Goal: Task Accomplishment & Management: Use online tool/utility

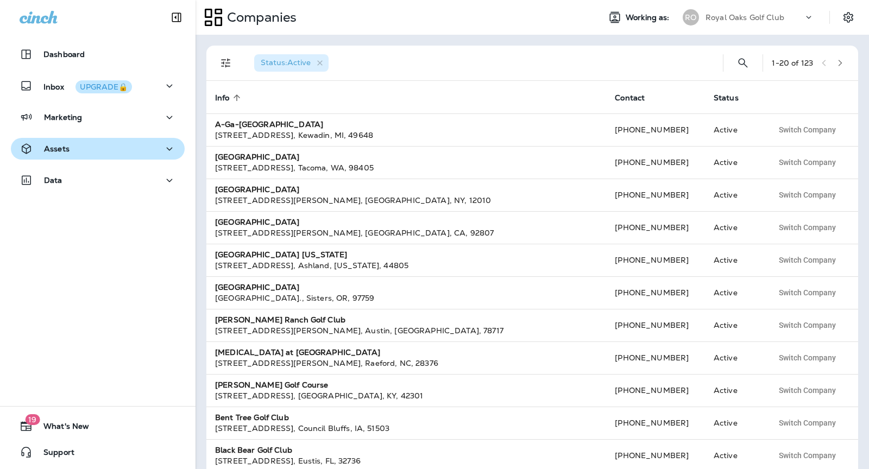
click at [140, 150] on div "Assets" at bounding box center [98, 149] width 156 height 14
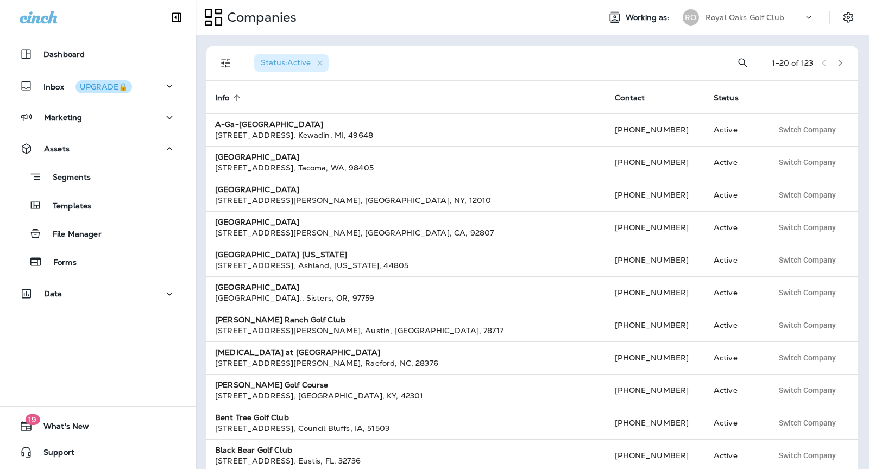
click at [797, 18] on div "Royal Oaks Golf Club" at bounding box center [754, 17] width 98 height 16
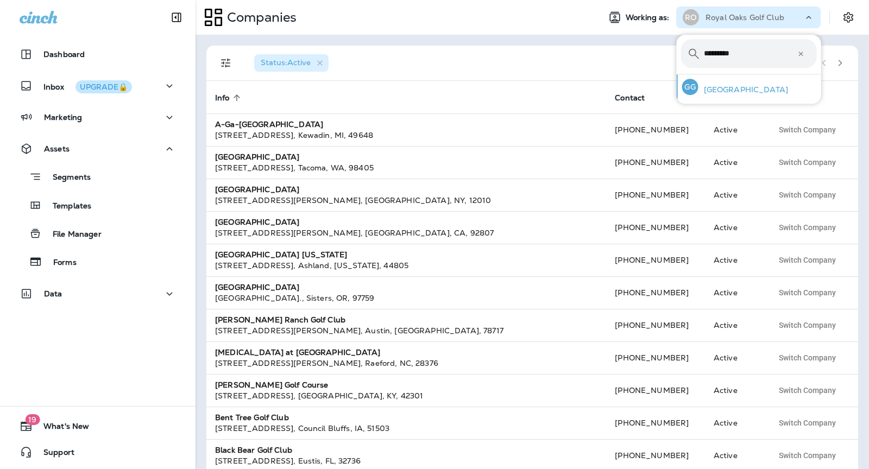
type input "*********"
click at [770, 94] on div "GG [GEOGRAPHIC_DATA]" at bounding box center [735, 86] width 115 height 25
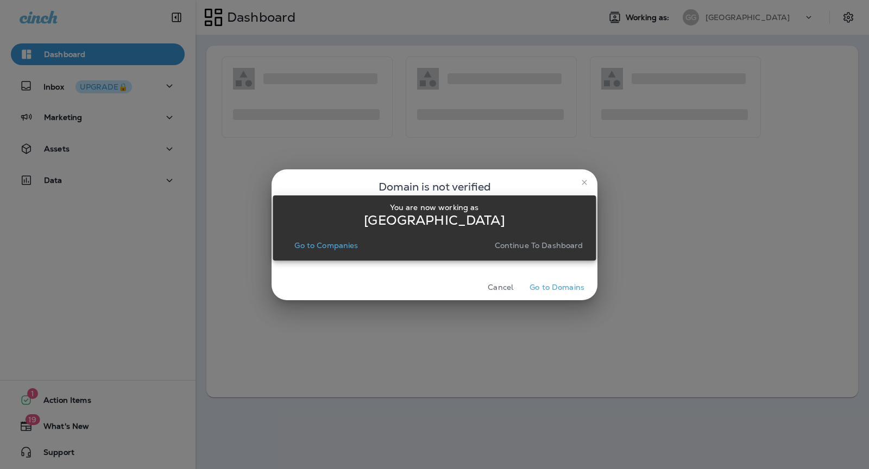
click at [544, 245] on p "Continue to Dashboard" at bounding box center [539, 245] width 89 height 9
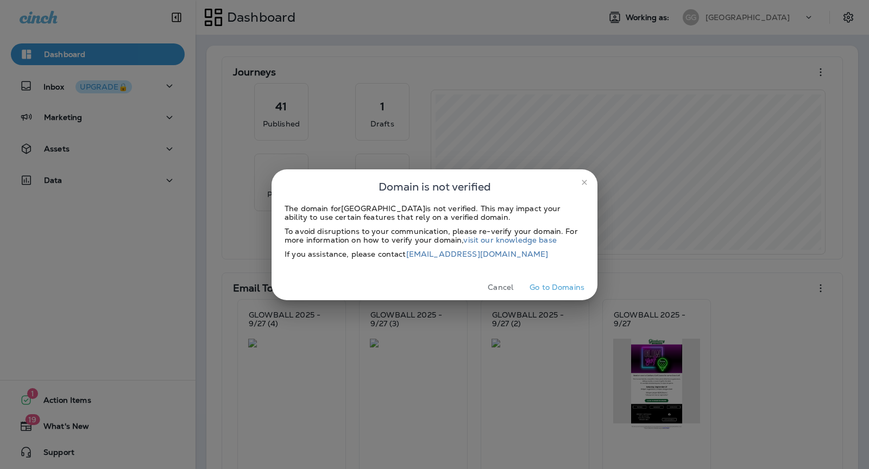
click at [585, 182] on icon "close" at bounding box center [584, 182] width 9 height 9
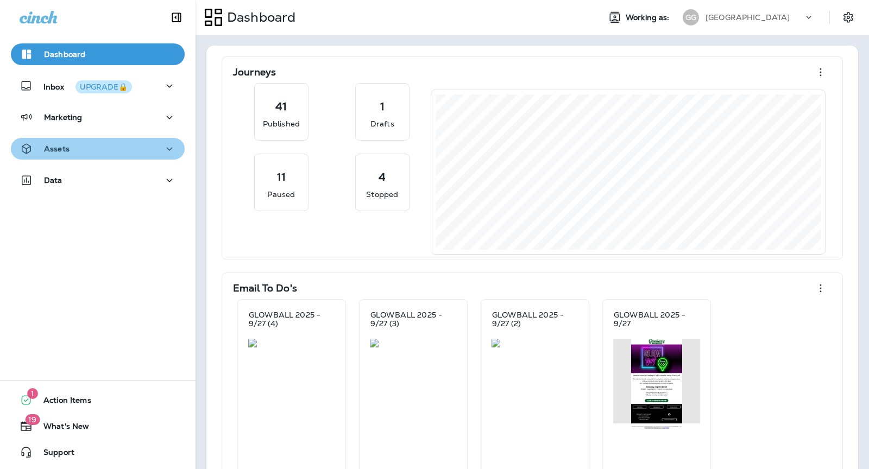
click at [96, 143] on div "Assets" at bounding box center [98, 149] width 156 height 14
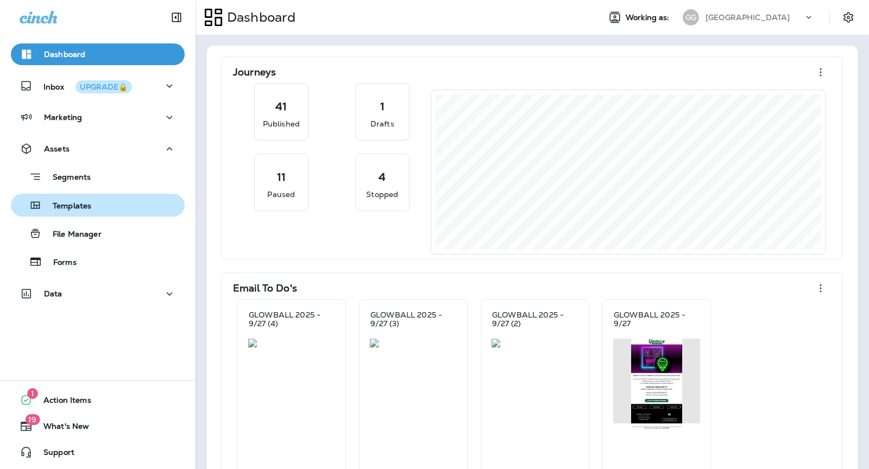
click at [85, 208] on p "Templates" at bounding box center [66, 206] width 49 height 10
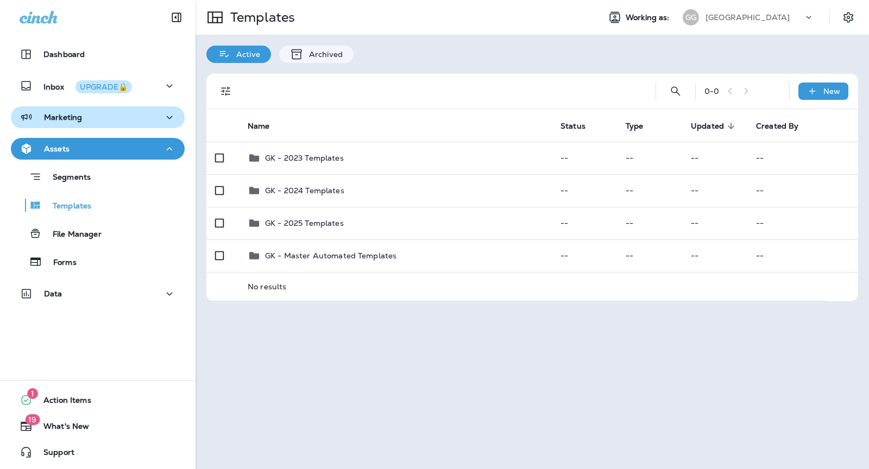
click at [104, 116] on div "Marketing" at bounding box center [98, 118] width 156 height 14
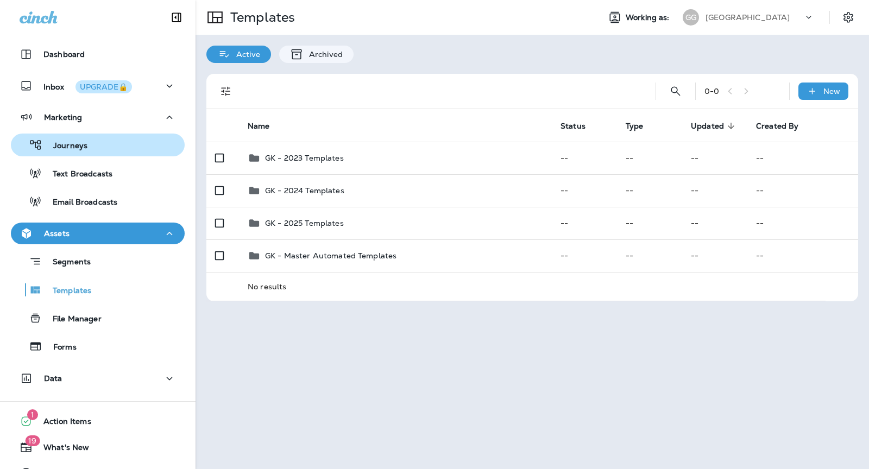
click at [101, 155] on button "Journeys" at bounding box center [98, 145] width 174 height 23
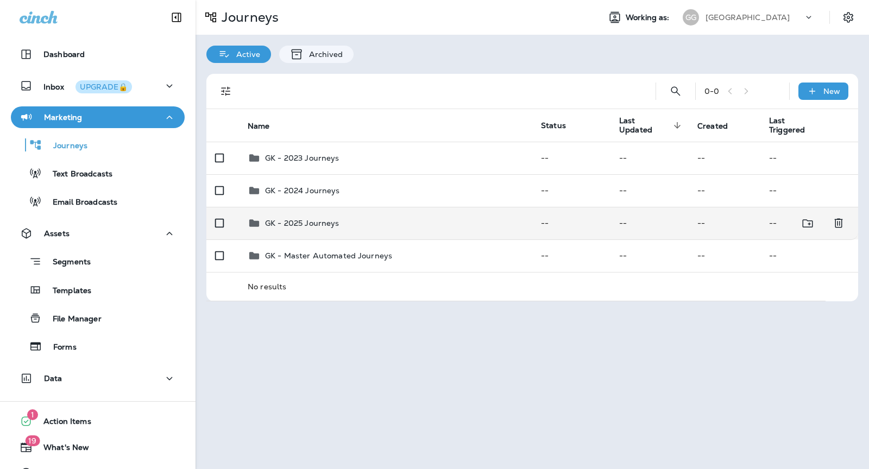
click at [375, 215] on td "GK - 2025 Journeys" at bounding box center [385, 223] width 293 height 33
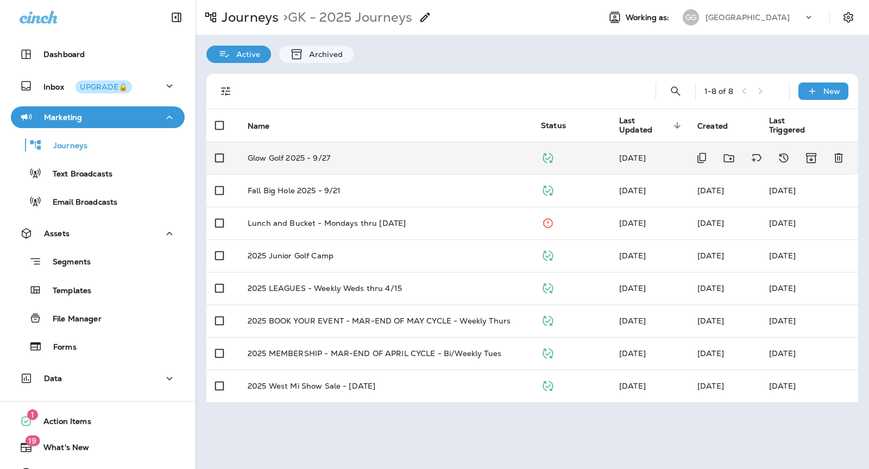
click at [403, 161] on div "Glow Golf 2025 - 9/27" at bounding box center [386, 158] width 276 height 9
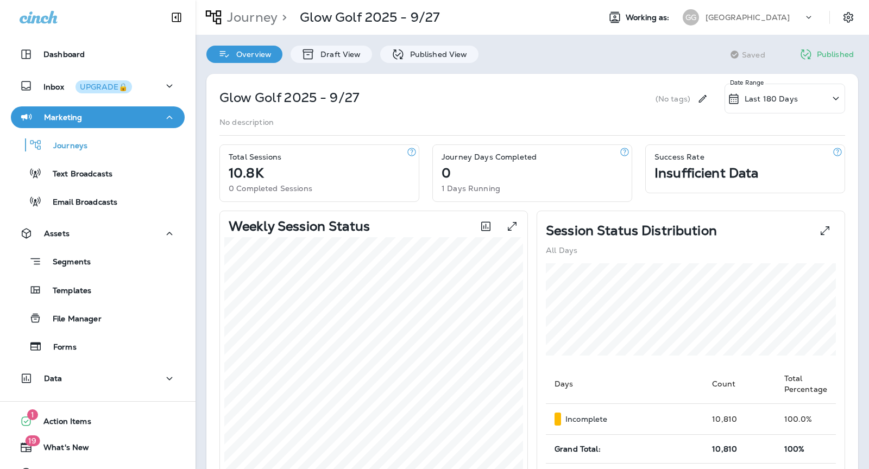
click at [817, 55] on p "Published" at bounding box center [835, 54] width 37 height 9
click at [849, 22] on icon "Settings" at bounding box center [848, 17] width 13 height 13
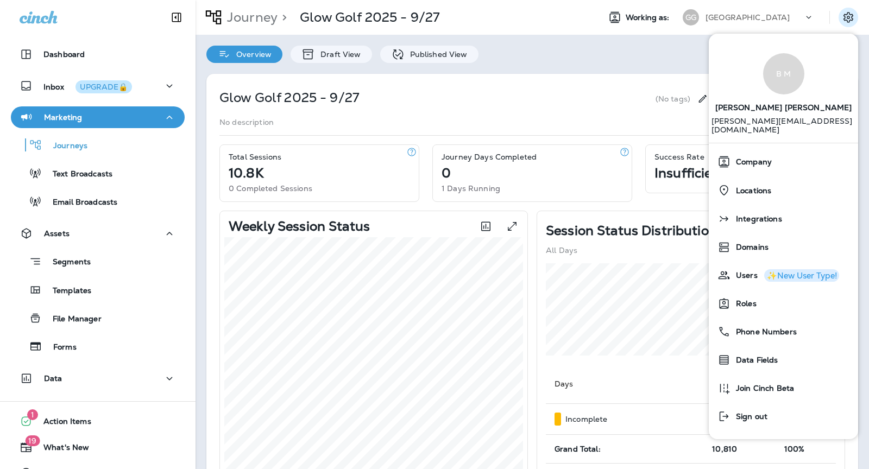
click at [591, 47] on div "Overview Draft View Published View Saving Saved Published" at bounding box center [532, 49] width 673 height 28
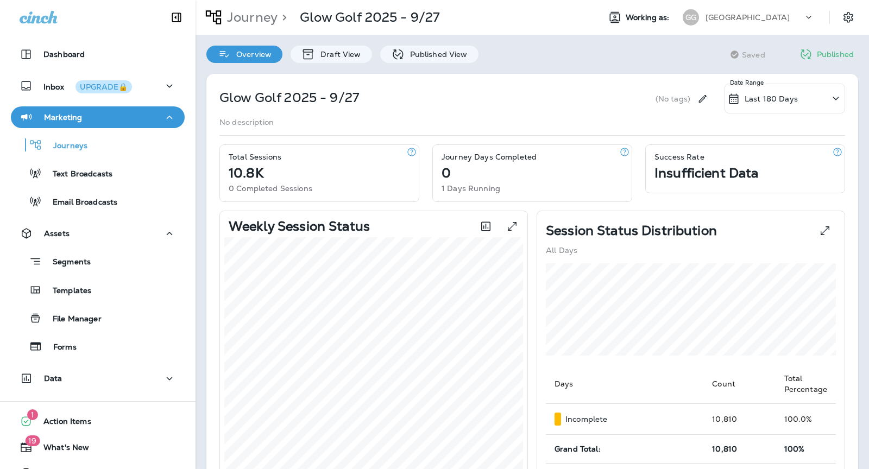
click at [789, 94] on p "Last 180 Days" at bounding box center [771, 98] width 53 height 9
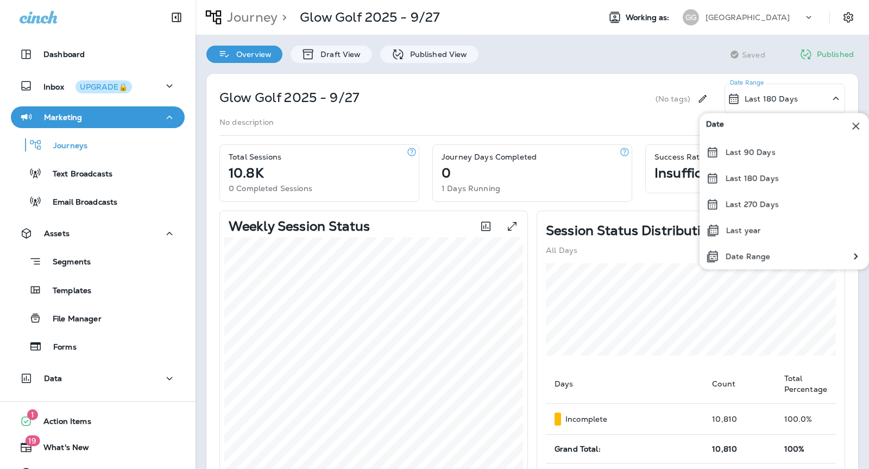
click at [590, 81] on div "Glow Golf 2025 - 9/27 (No tags) Last 180 Days Date Range No description Total S…" at bounding box center [532, 442] width 652 height 737
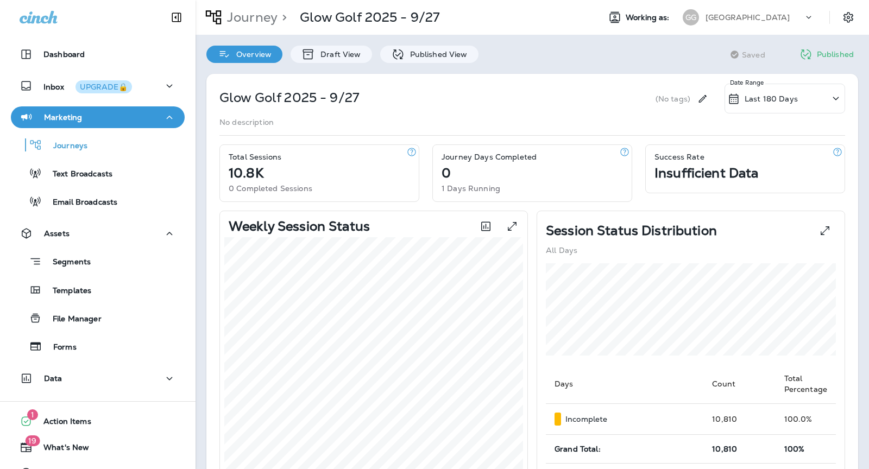
click at [831, 50] on p "Published" at bounding box center [835, 54] width 37 height 9
click at [102, 127] on button "Marketing" at bounding box center [98, 117] width 174 height 22
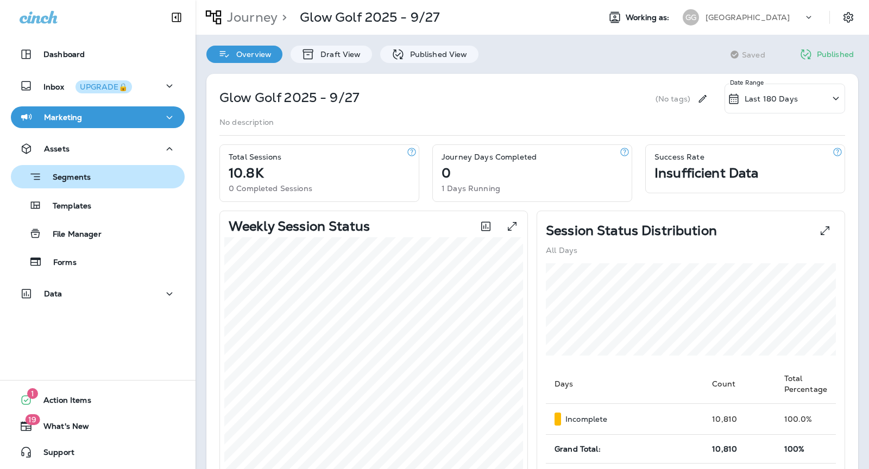
click at [115, 180] on div "Segments" at bounding box center [97, 176] width 165 height 17
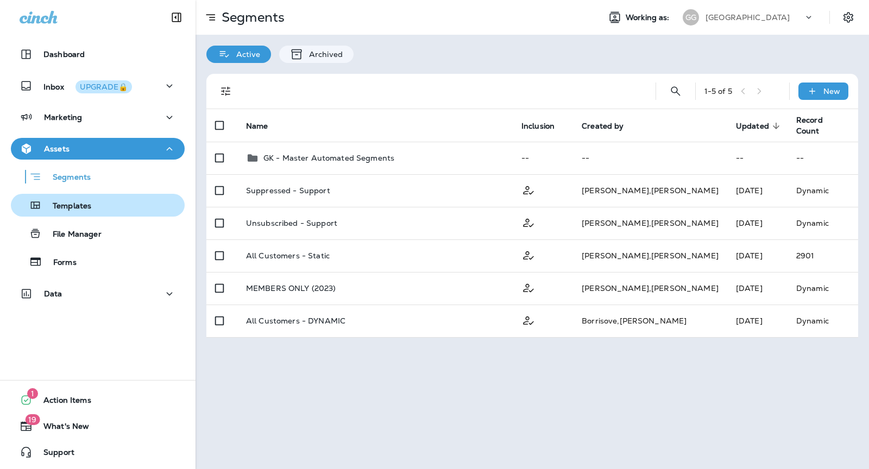
click at [108, 201] on div "Templates" at bounding box center [97, 205] width 165 height 16
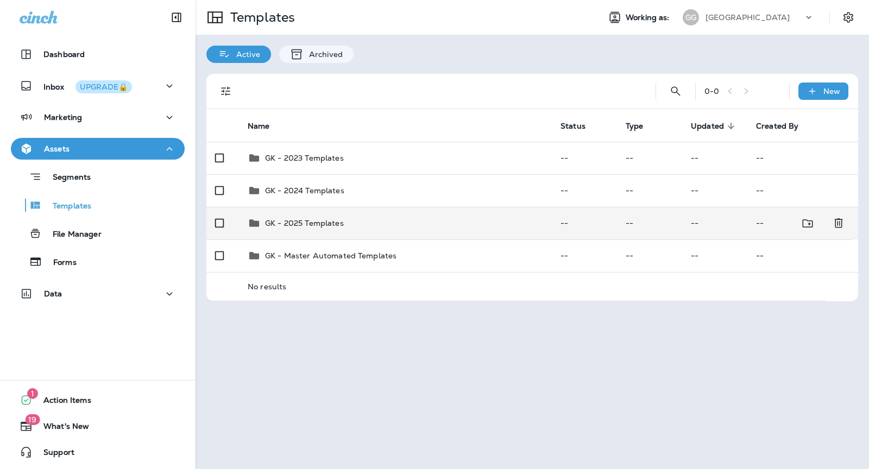
click at [380, 228] on div "GK - 2025 Templates" at bounding box center [395, 223] width 295 height 13
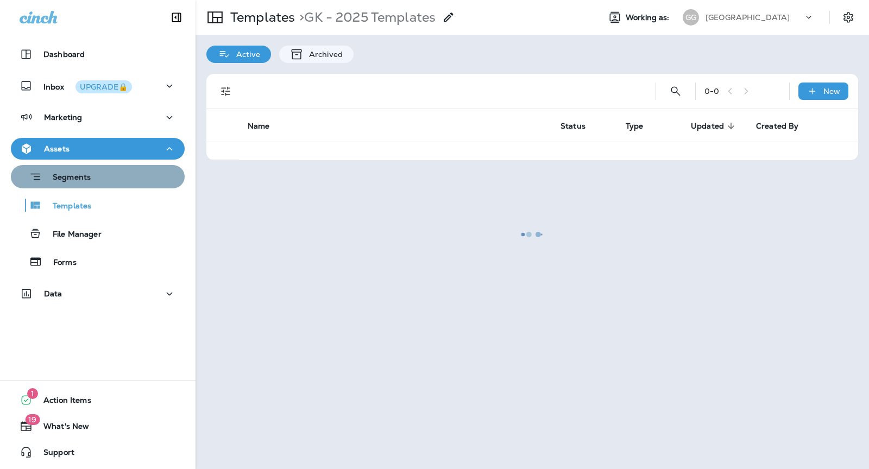
click at [87, 180] on p "Segments" at bounding box center [66, 178] width 49 height 11
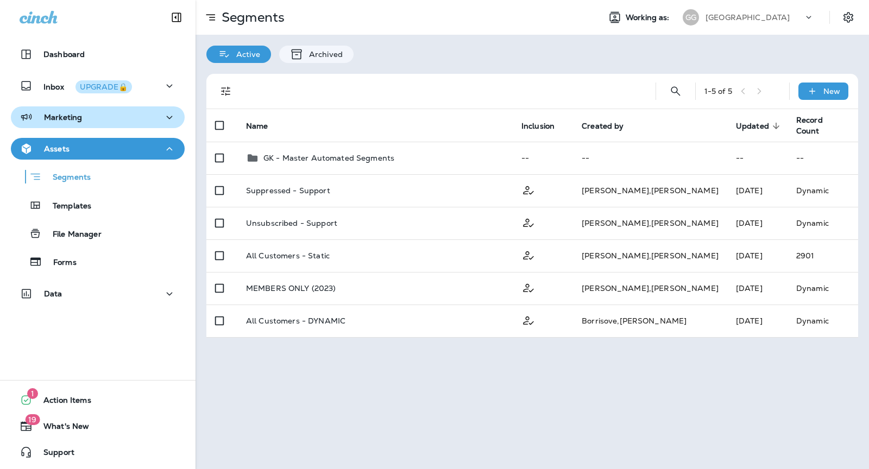
click at [121, 114] on div "Marketing" at bounding box center [98, 118] width 156 height 14
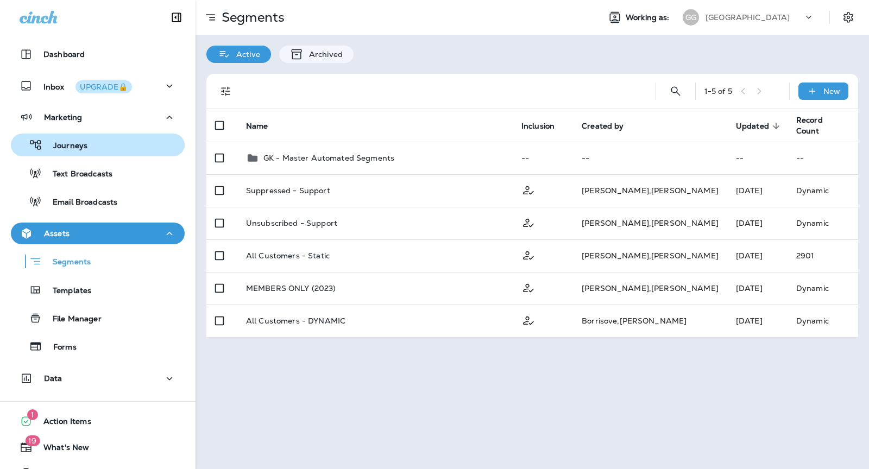
click at [100, 142] on div "Journeys" at bounding box center [97, 145] width 165 height 16
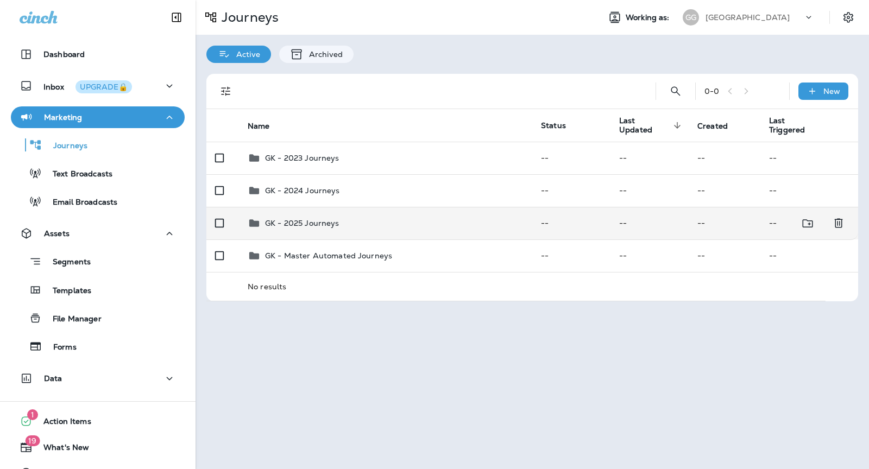
click at [399, 223] on div "GK - 2025 Journeys" at bounding box center [386, 223] width 276 height 13
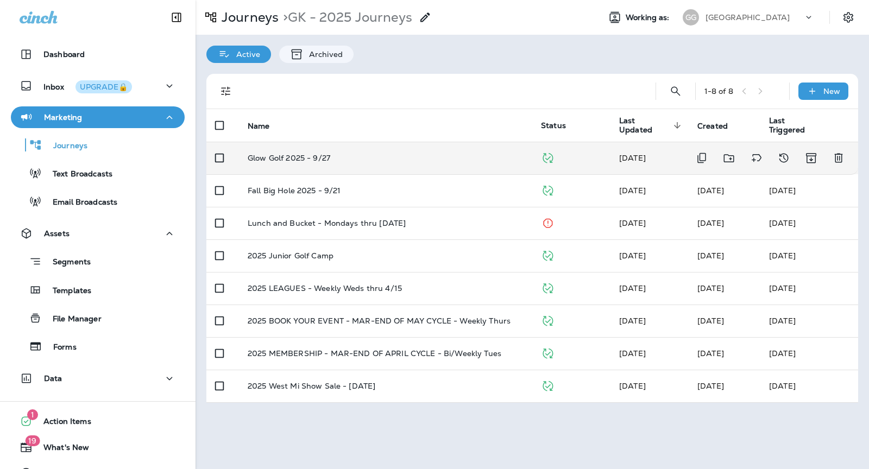
click at [399, 162] on td "Glow Golf 2025 - 9/27" at bounding box center [385, 158] width 293 height 33
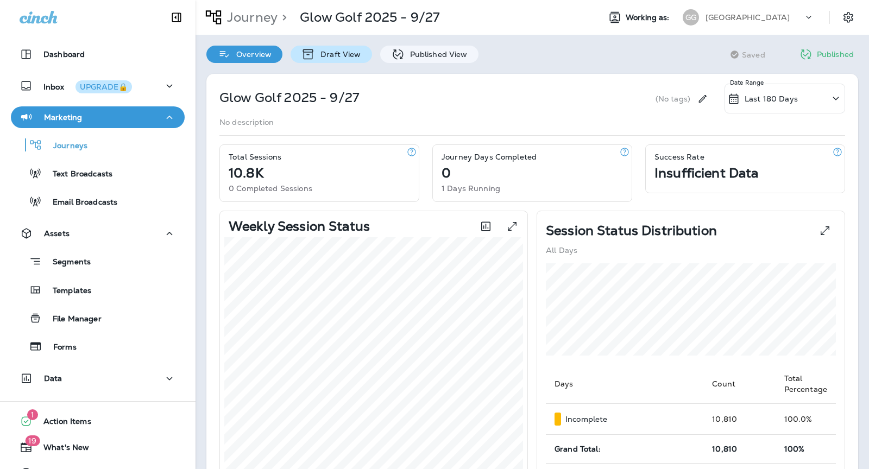
click at [327, 55] on p "Draft View" at bounding box center [338, 54] width 46 height 9
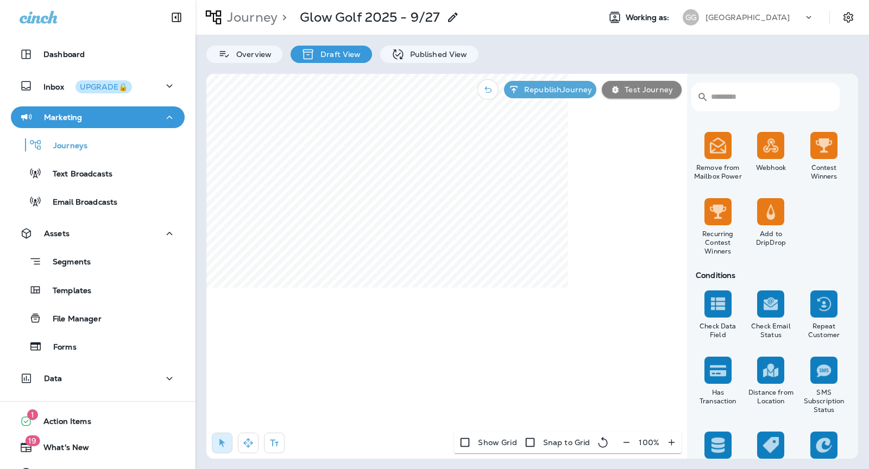
scroll to position [751, 0]
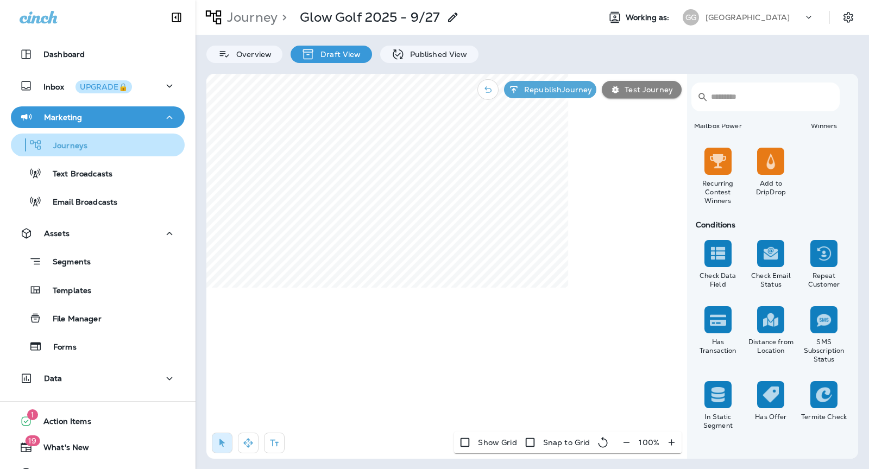
click at [57, 146] on p "Journeys" at bounding box center [64, 146] width 45 height 10
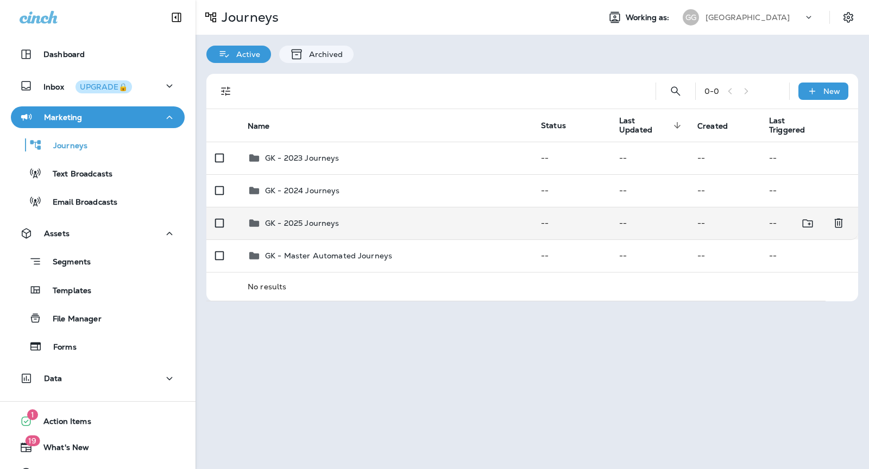
click at [345, 212] on td "GK - 2025 Journeys" at bounding box center [385, 223] width 293 height 33
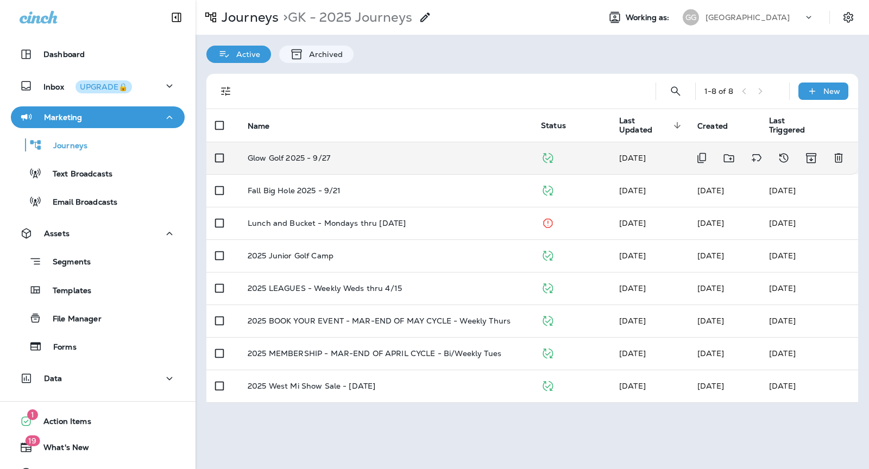
click at [470, 161] on div "Glow Golf 2025 - 9/27" at bounding box center [386, 158] width 276 height 9
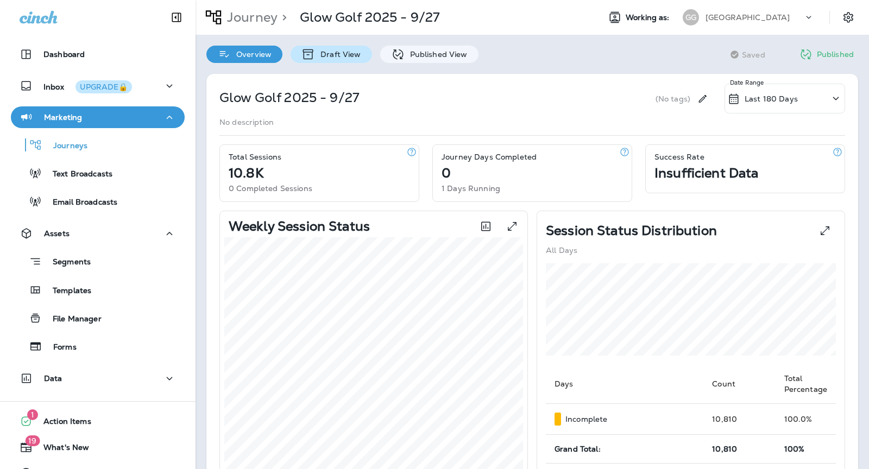
click at [344, 55] on p "Draft View" at bounding box center [338, 54] width 46 height 9
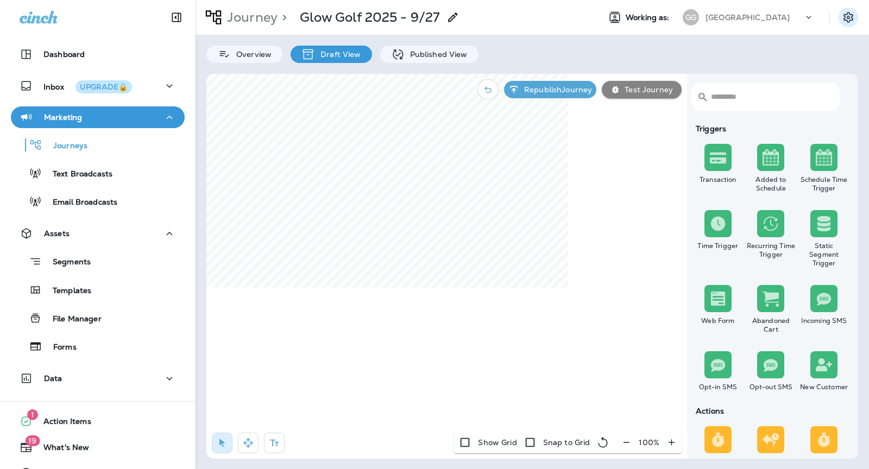
click at [849, 12] on icon "Settings" at bounding box center [848, 17] width 10 height 10
click at [644, 89] on p "Test Journey" at bounding box center [646, 89] width 53 height 9
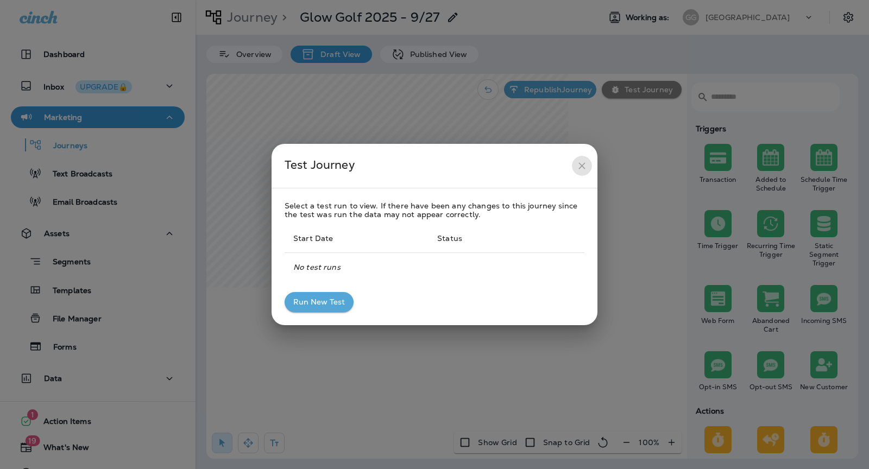
click at [579, 162] on icon "close" at bounding box center [581, 165] width 11 height 11
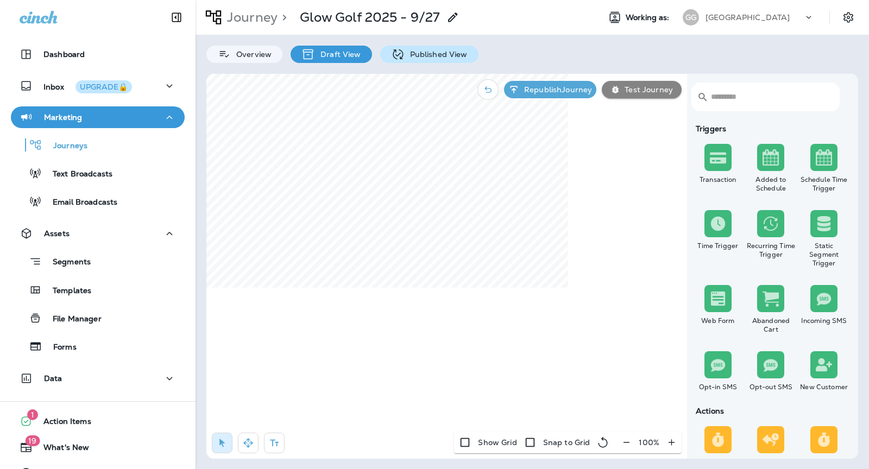
click at [429, 62] on div "Published View" at bounding box center [429, 54] width 98 height 17
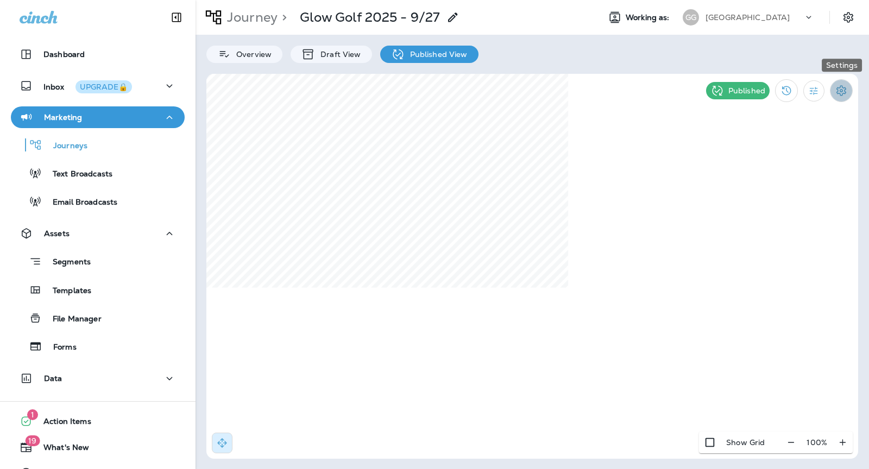
click at [840, 89] on icon "Settings" at bounding box center [841, 90] width 13 height 13
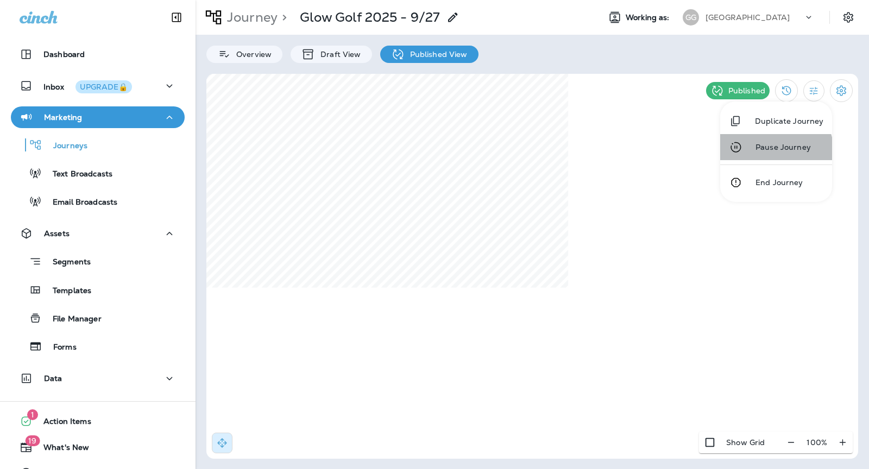
click at [772, 154] on li "Pause Journey" at bounding box center [776, 147] width 112 height 26
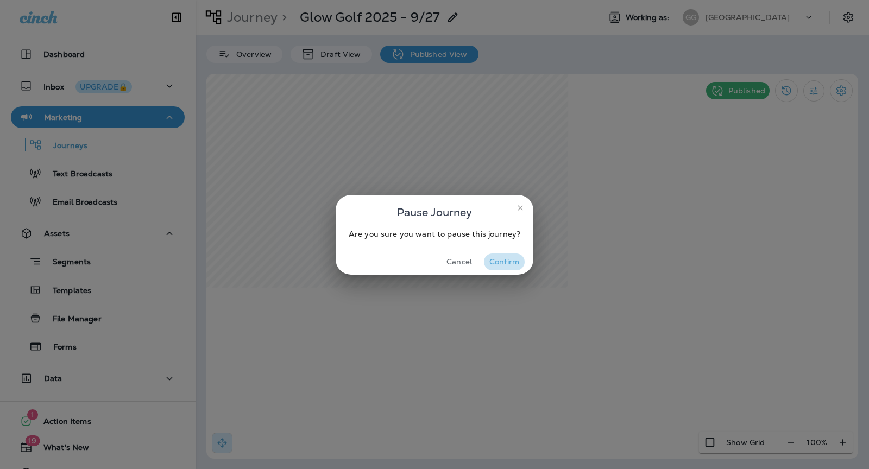
click at [510, 262] on button "Confirm" at bounding box center [504, 262] width 41 height 17
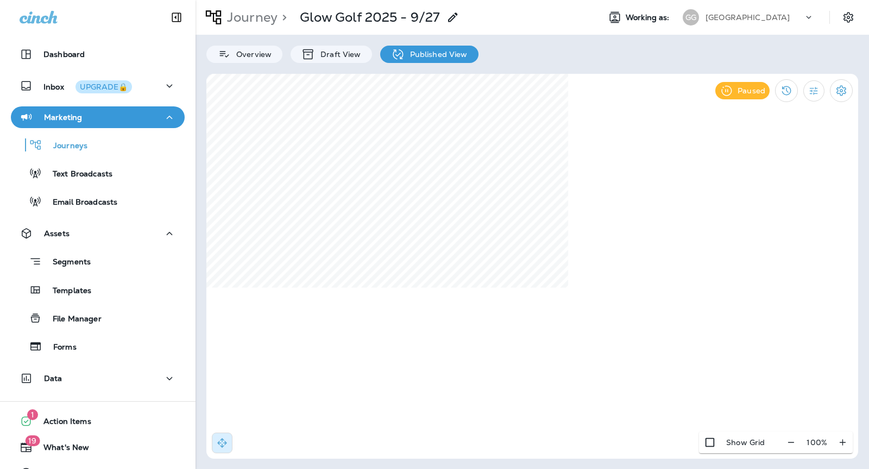
click at [741, 18] on p "[GEOGRAPHIC_DATA]" at bounding box center [747, 17] width 84 height 9
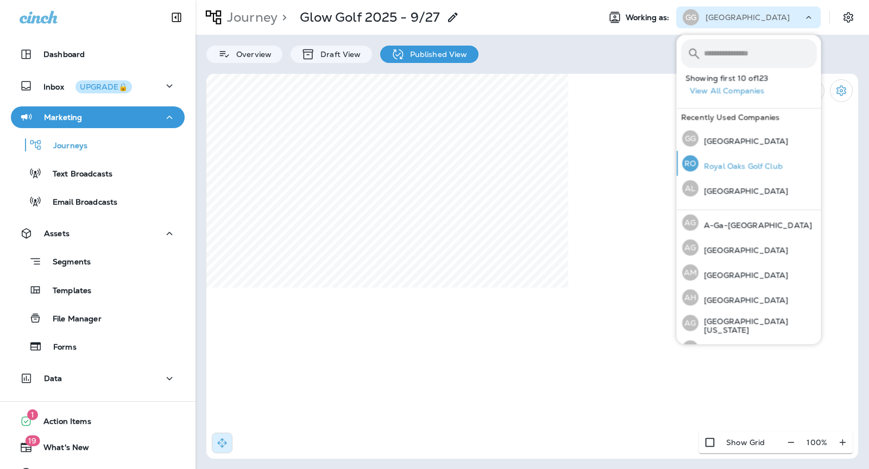
click at [737, 170] on p "Royal Oaks Golf Club" at bounding box center [740, 166] width 84 height 9
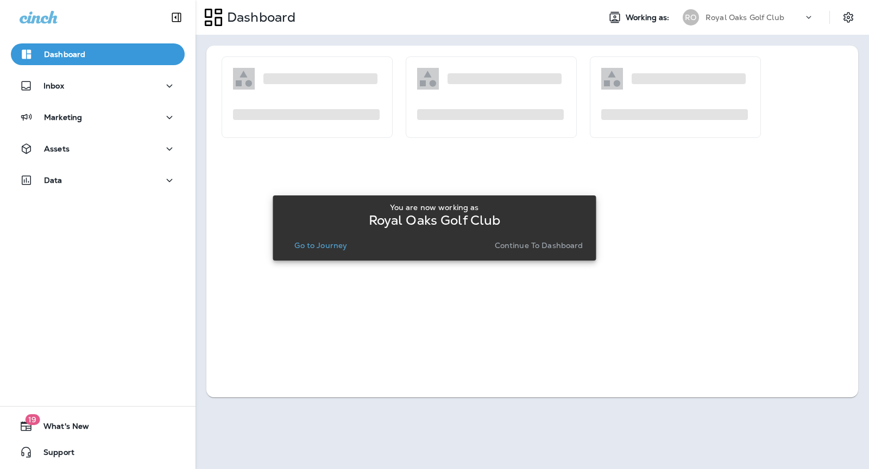
click at [543, 243] on p "Continue to Dashboard" at bounding box center [539, 245] width 89 height 9
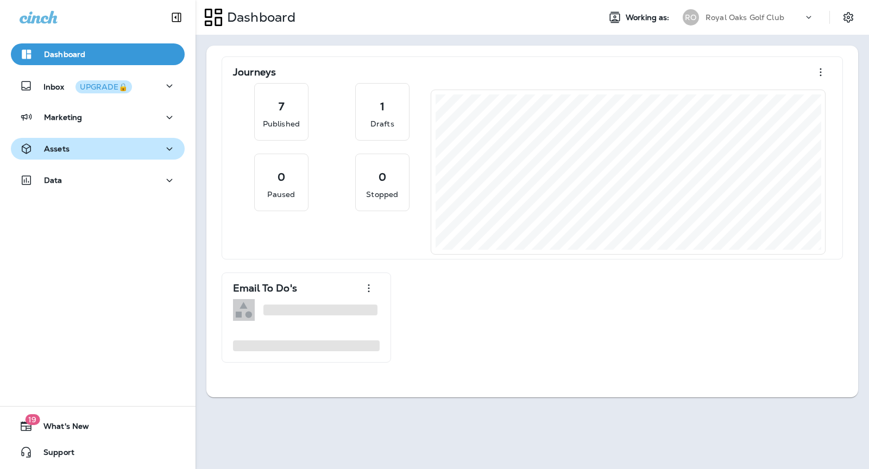
click at [98, 148] on div "Assets" at bounding box center [98, 149] width 156 height 14
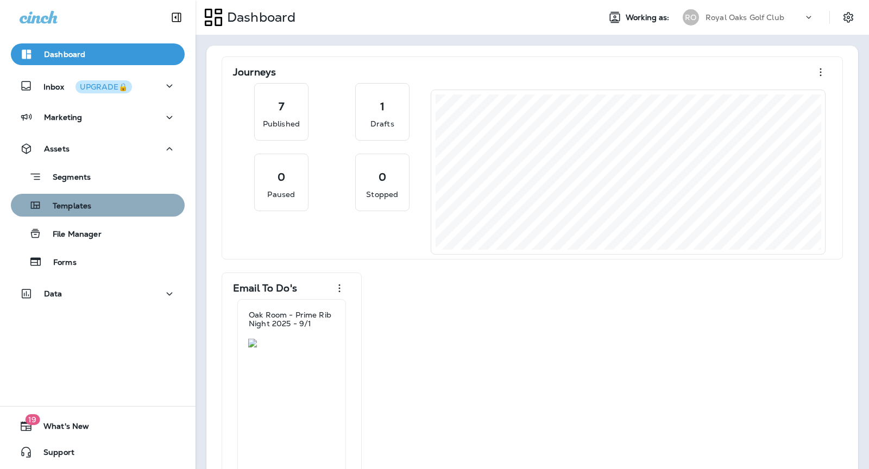
click at [105, 212] on div "Templates" at bounding box center [97, 205] width 165 height 16
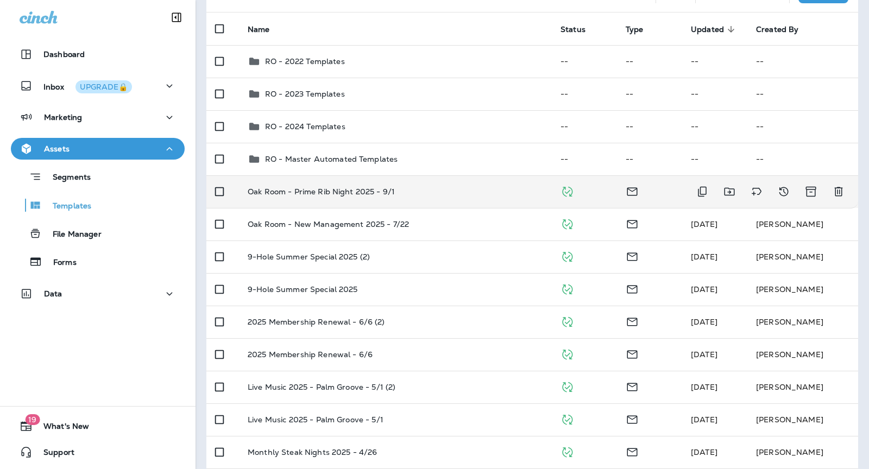
scroll to position [111, 0]
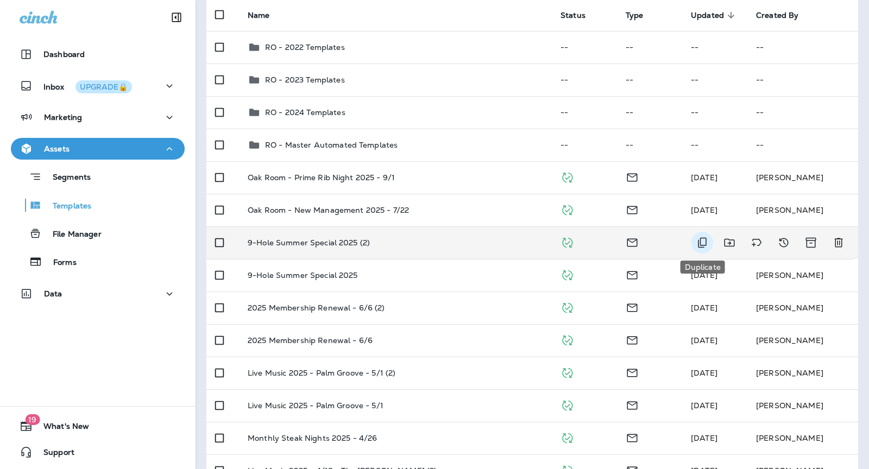
click at [703, 241] on icon "Duplicate" at bounding box center [702, 242] width 13 height 13
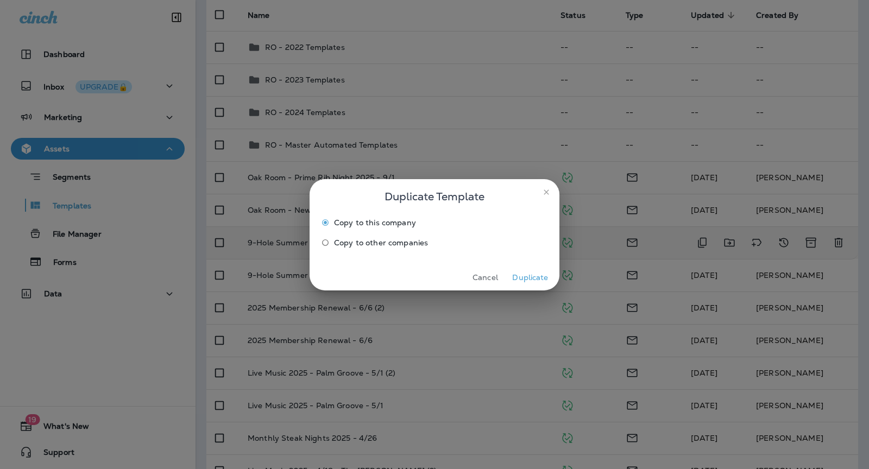
click at [524, 279] on button "Duplicate" at bounding box center [530, 277] width 41 height 17
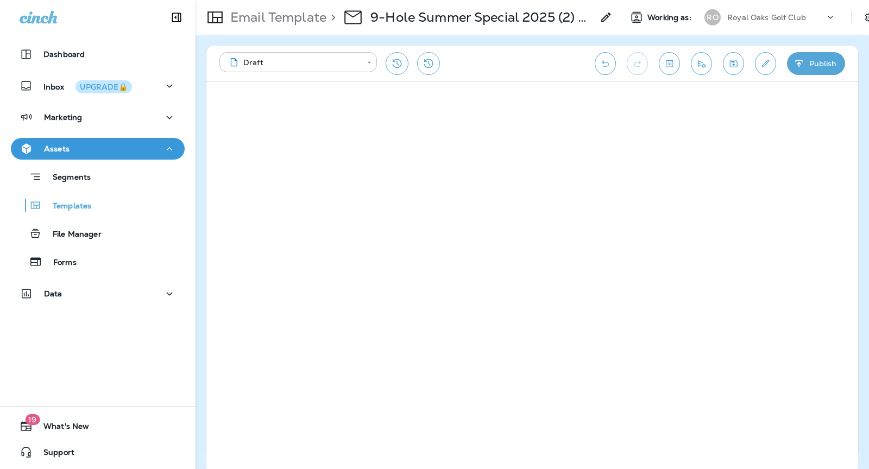
click at [482, 19] on p "9-Hole Summer Special 2025 (2) Copy" at bounding box center [481, 17] width 223 height 16
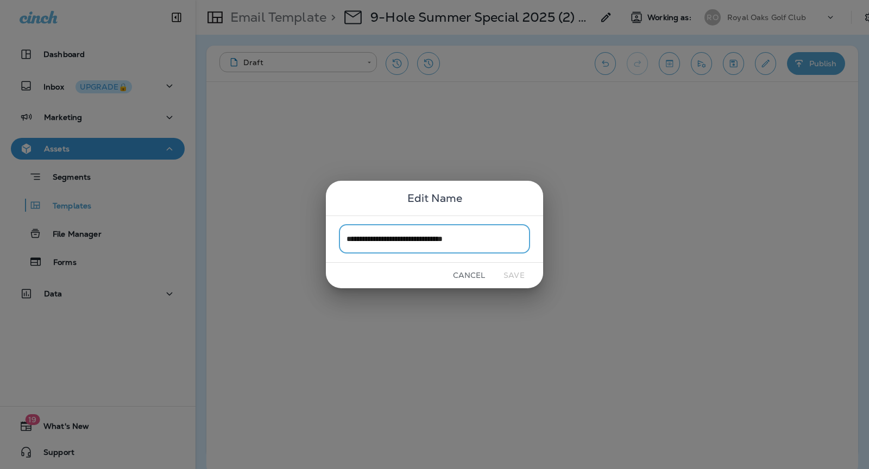
click at [432, 242] on input "**********" at bounding box center [434, 239] width 191 height 29
click at [368, 242] on input "********" at bounding box center [434, 239] width 191 height 29
click at [388, 241] on input "*******" at bounding box center [434, 239] width 191 height 29
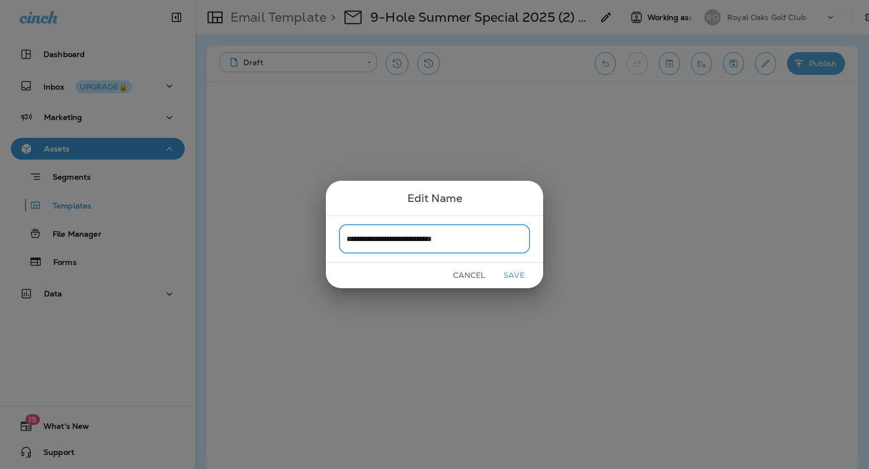
type input "**********"
click at [526, 272] on button "Save" at bounding box center [514, 275] width 41 height 17
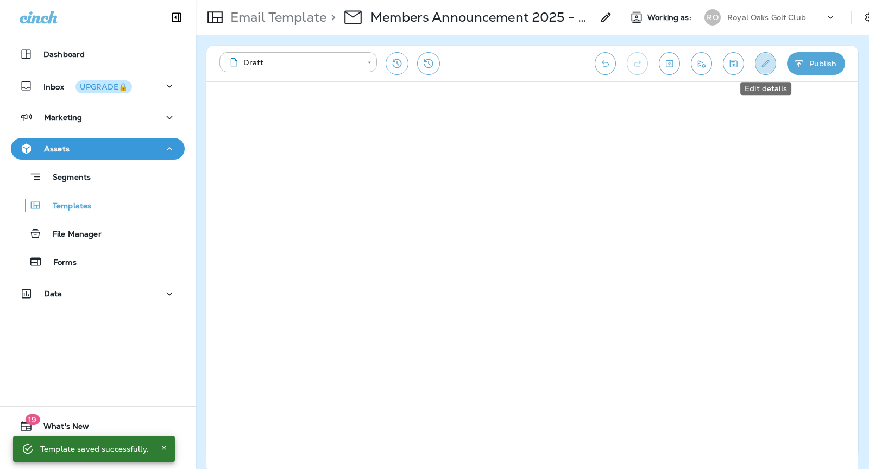
click at [765, 66] on icon "Edit details" at bounding box center [765, 63] width 11 height 11
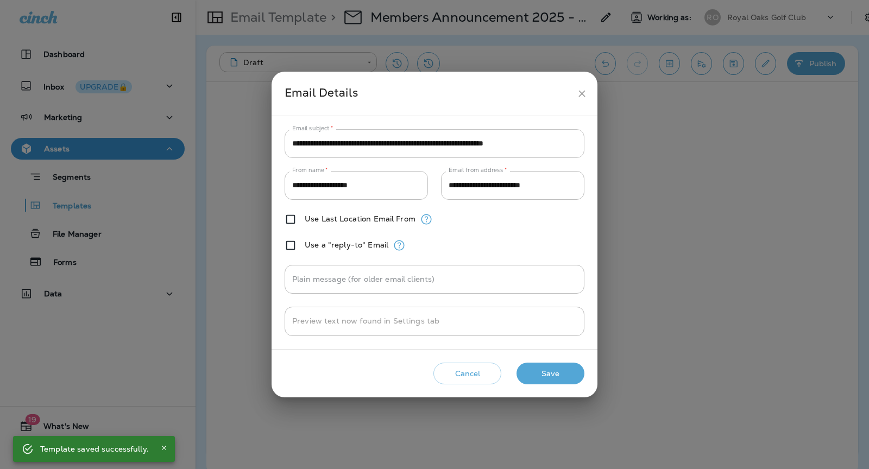
click at [350, 140] on input "**********" at bounding box center [435, 143] width 300 height 29
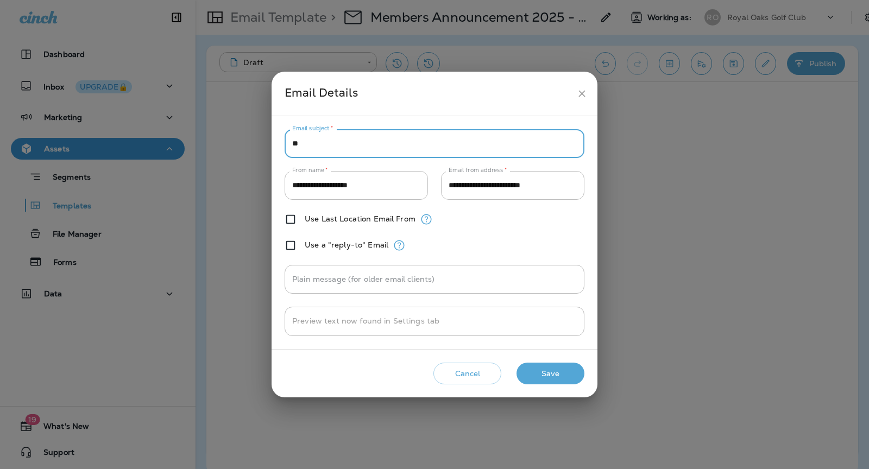
type input "*"
click at [350, 143] on input "**********" at bounding box center [435, 143] width 300 height 29
click at [405, 141] on input "**********" at bounding box center [435, 143] width 300 height 29
type input "**********"
click at [570, 381] on button "Save" at bounding box center [550, 374] width 68 height 22
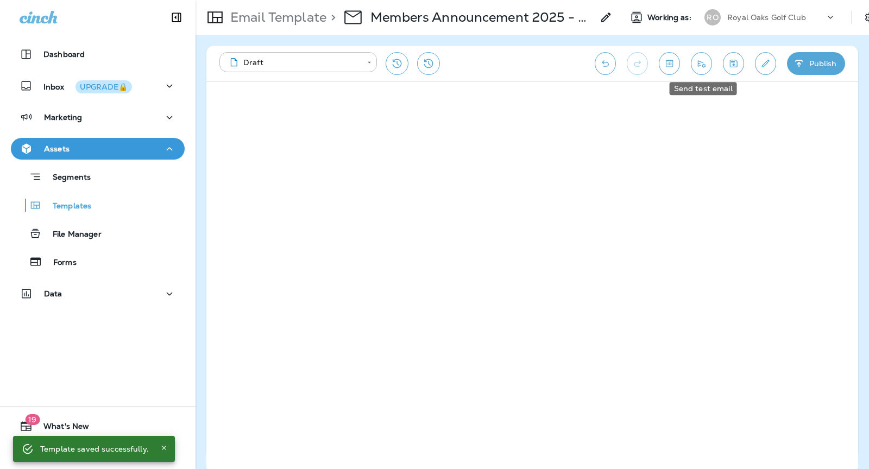
click at [699, 62] on icon "Send test email" at bounding box center [702, 63] width 8 height 7
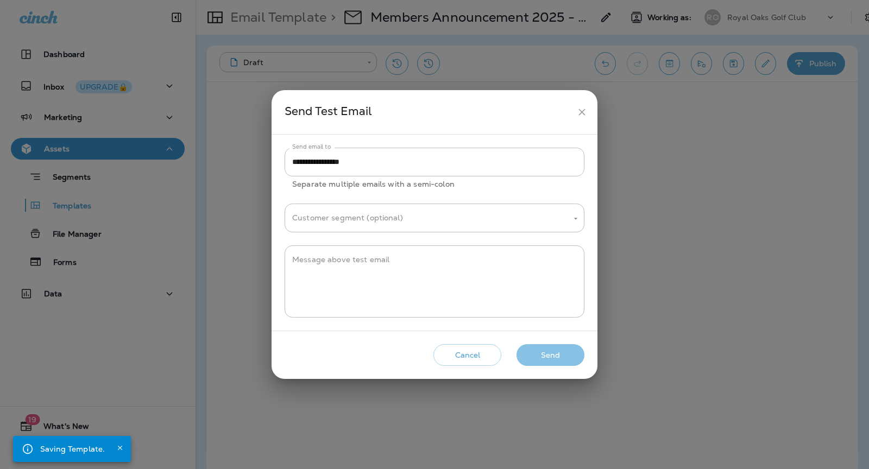
click at [558, 356] on button "Send" at bounding box center [550, 355] width 68 height 22
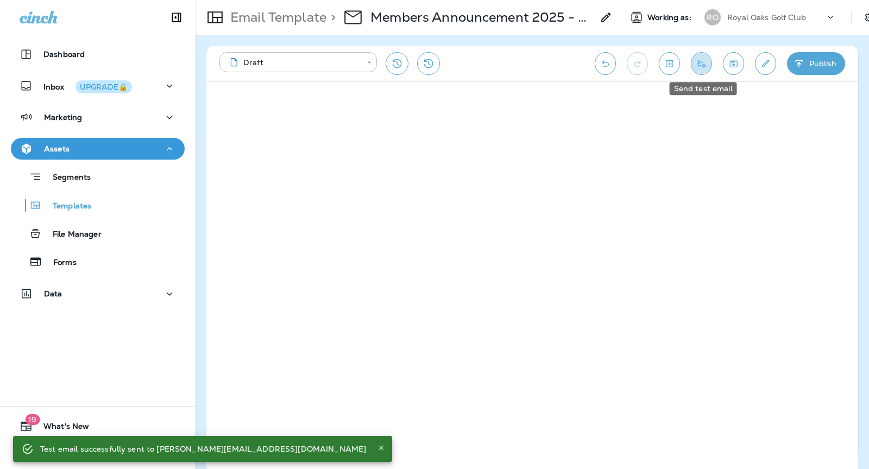
click at [700, 62] on icon "Send test email" at bounding box center [701, 63] width 11 height 11
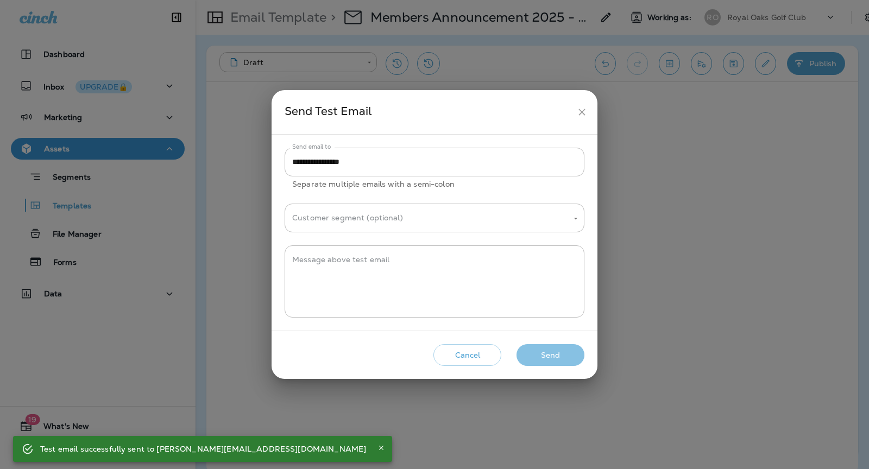
click at [533, 348] on button "Send" at bounding box center [550, 355] width 68 height 22
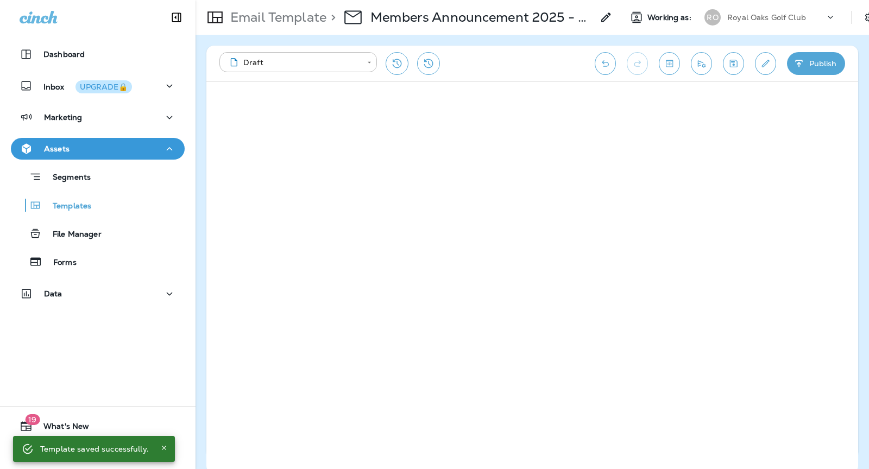
click at [819, 63] on button "Publish" at bounding box center [816, 63] width 58 height 23
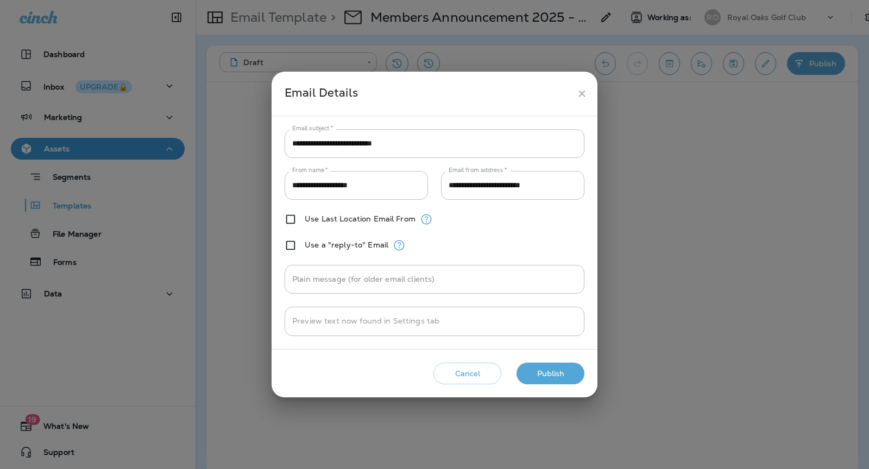
click at [558, 381] on button "Publish" at bounding box center [550, 374] width 68 height 22
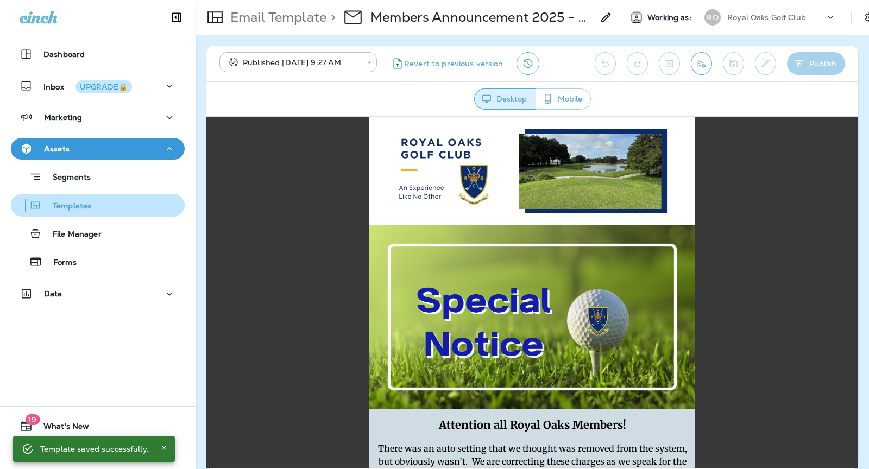
click at [90, 205] on p "Templates" at bounding box center [66, 206] width 49 height 10
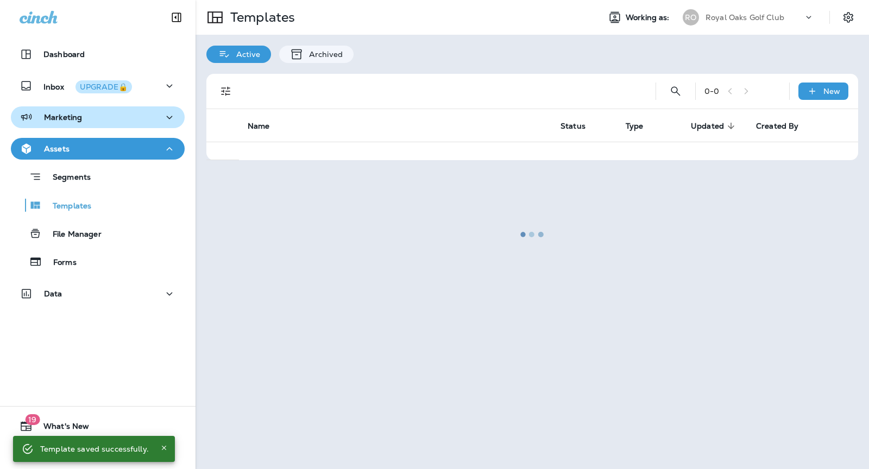
click at [108, 123] on div "Marketing" at bounding box center [98, 118] width 156 height 14
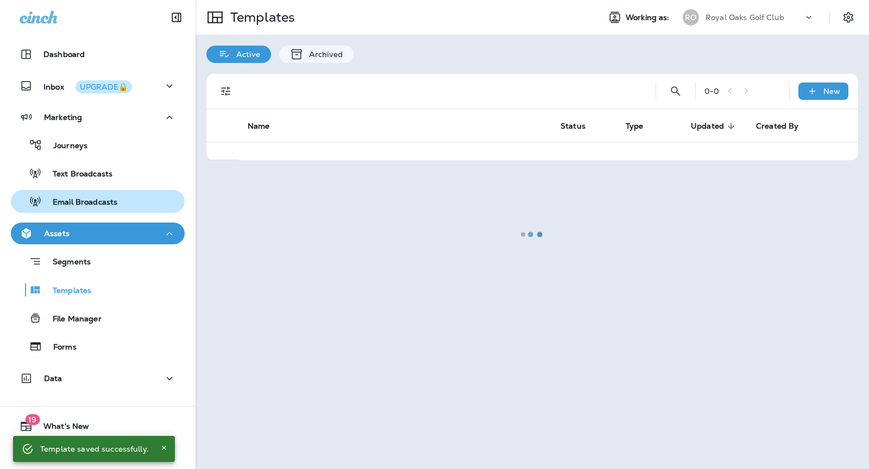
click at [124, 197] on div "Email Broadcasts" at bounding box center [97, 201] width 165 height 16
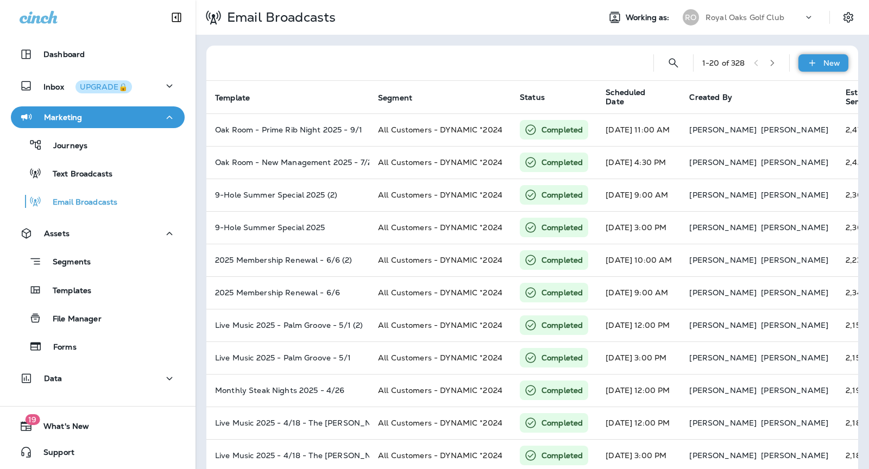
click at [810, 59] on icon at bounding box center [811, 63] width 11 height 11
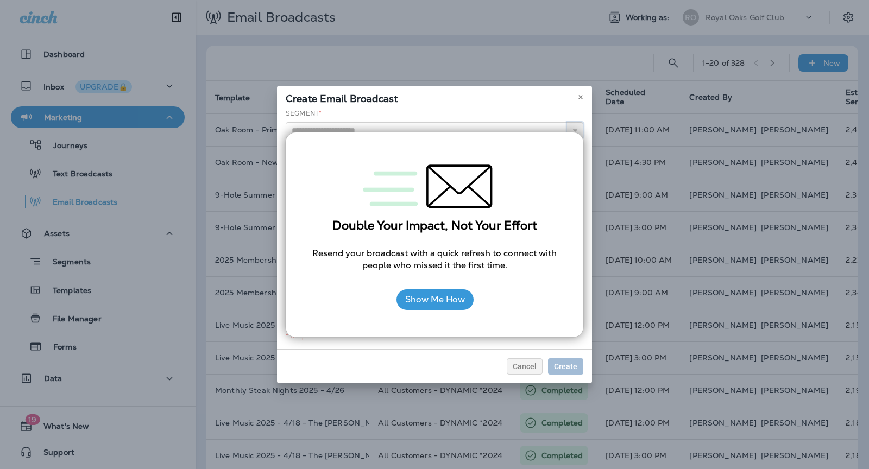
click at [582, 127] on button "button" at bounding box center [575, 130] width 16 height 16
click at [451, 306] on button "Show Me How" at bounding box center [434, 299] width 77 height 21
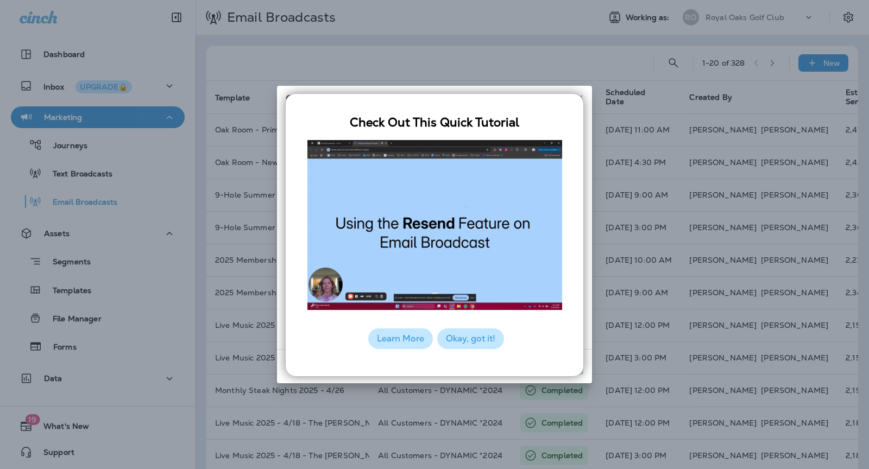
click at [491, 340] on button "Okay, got it!" at bounding box center [470, 339] width 67 height 21
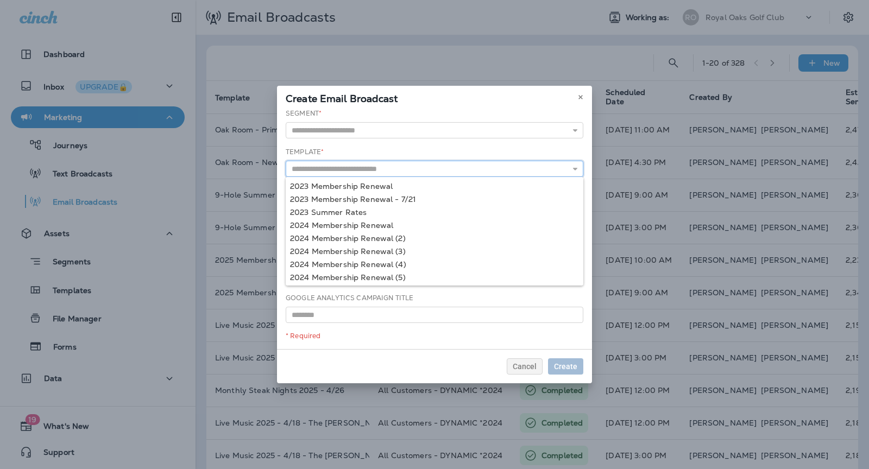
click at [367, 169] on input "text" at bounding box center [435, 169] width 298 height 16
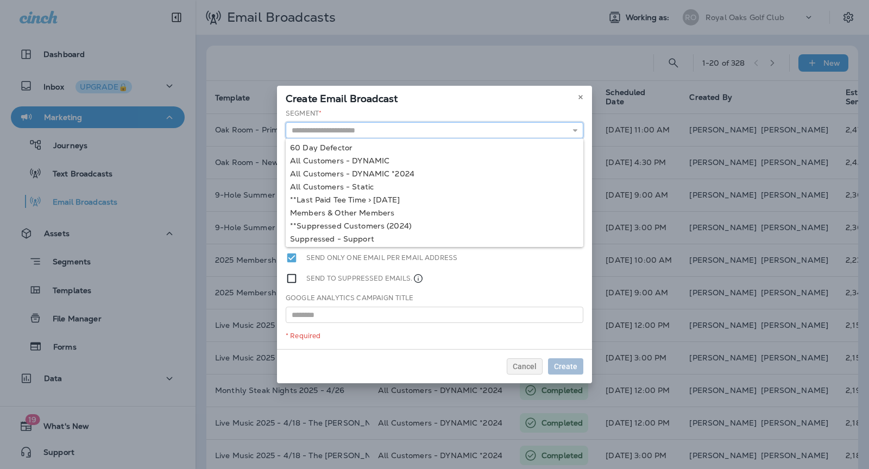
click at [359, 133] on input "text" at bounding box center [435, 130] width 298 height 16
type input "**********"
click at [354, 210] on div "**********" at bounding box center [434, 229] width 315 height 241
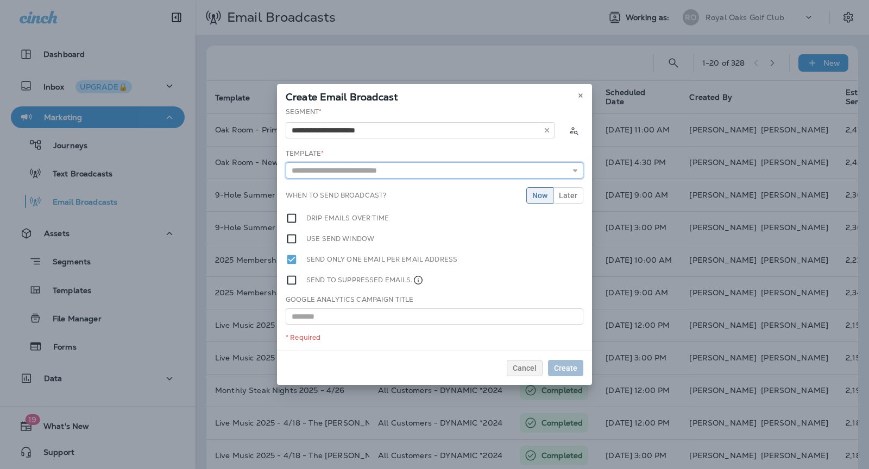
click at [436, 170] on input "text" at bounding box center [435, 170] width 298 height 16
type input "**********"
click at [457, 193] on div "**********" at bounding box center [434, 229] width 315 height 244
click at [570, 199] on button "Later" at bounding box center [568, 195] width 30 height 16
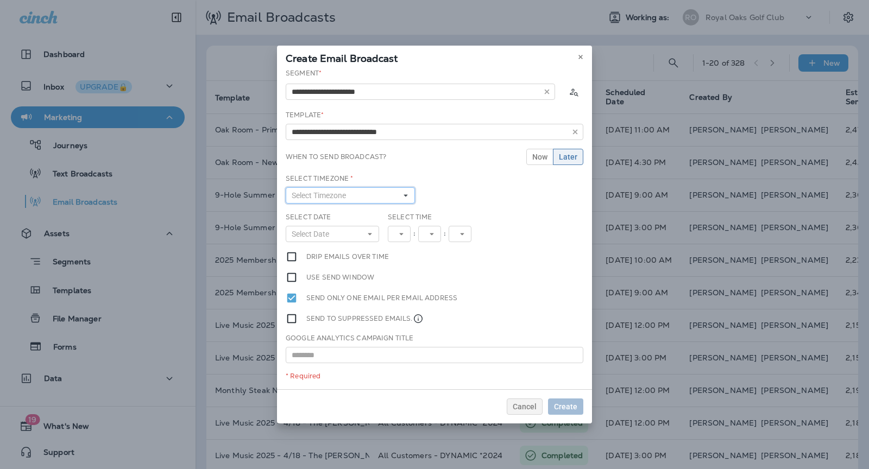
click at [369, 192] on button "Select Timezone" at bounding box center [350, 195] width 129 height 16
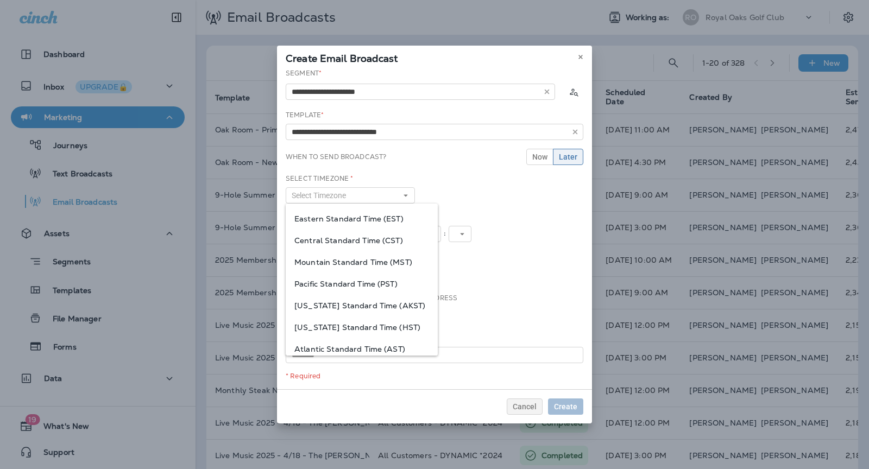
scroll to position [6, 0]
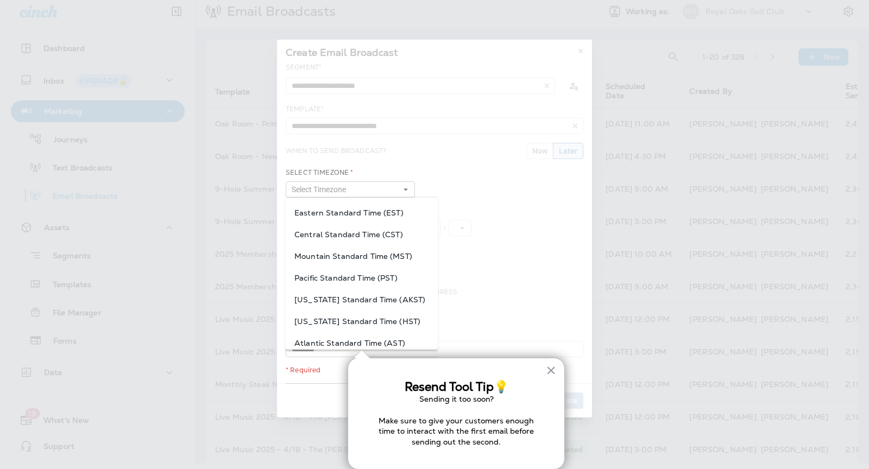
click at [346, 224] on div "Central Standard Time (CST)" at bounding box center [362, 235] width 152 height 22
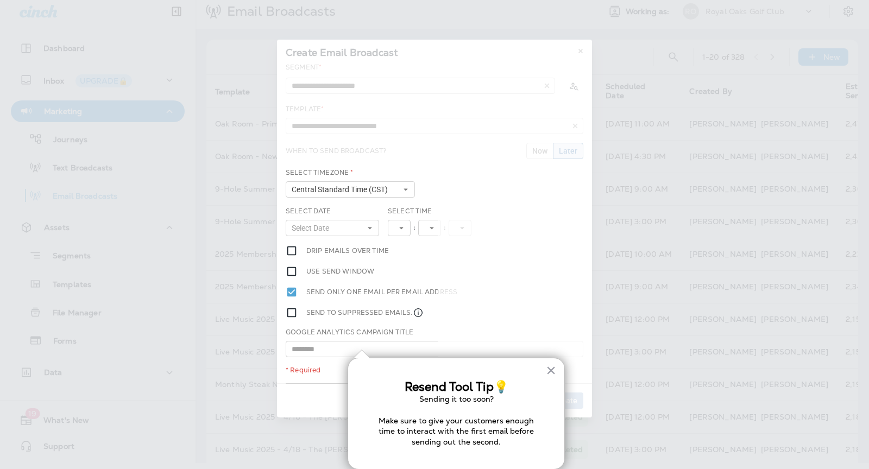
scroll to position [0, 0]
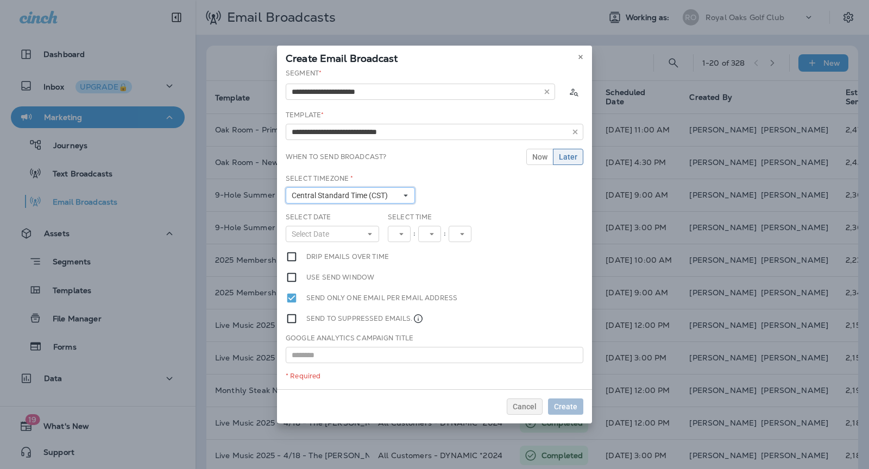
click at [348, 198] on span "Central Standard Time (CST)" at bounding box center [342, 195] width 100 height 9
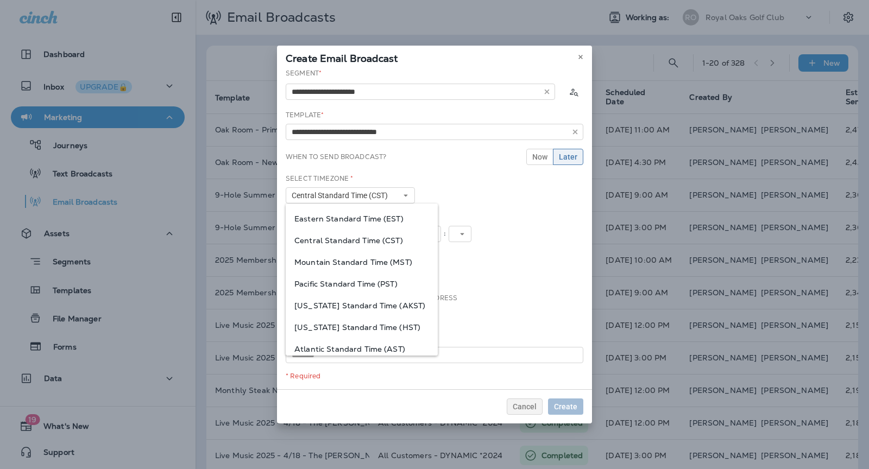
scroll to position [6, 0]
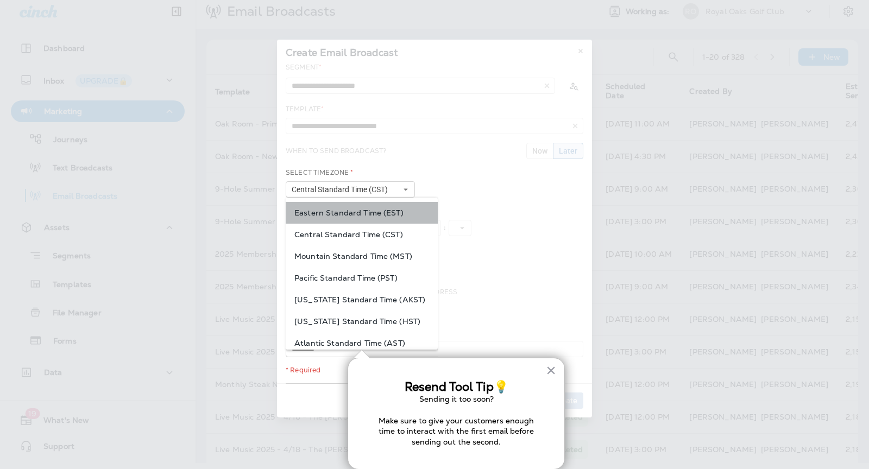
click at [342, 219] on div "Eastern Standard Time (EST)" at bounding box center [362, 213] width 152 height 22
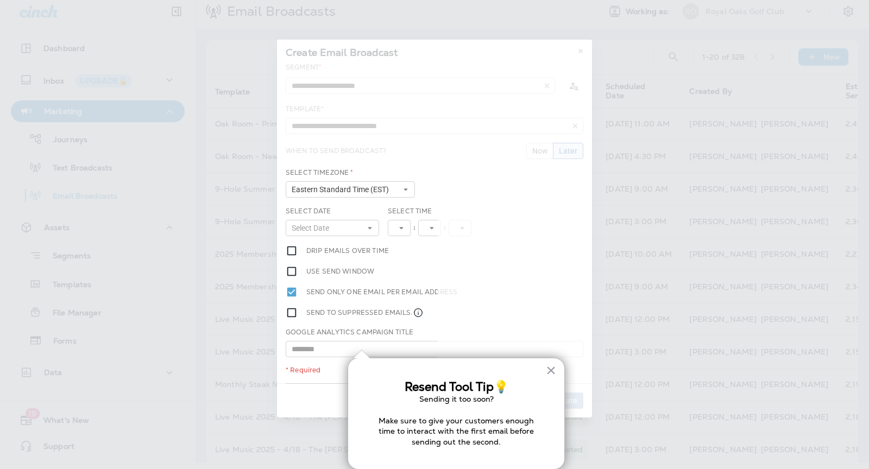
scroll to position [0, 0]
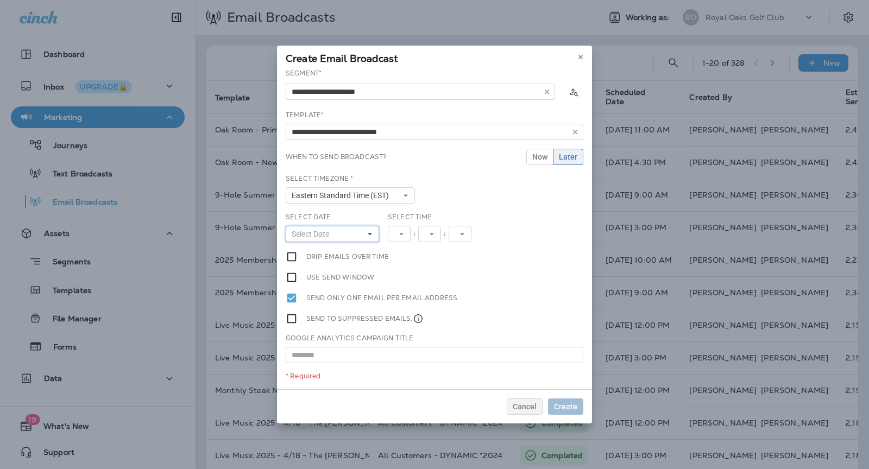
click at [339, 230] on button "Select Date" at bounding box center [332, 234] width 93 height 16
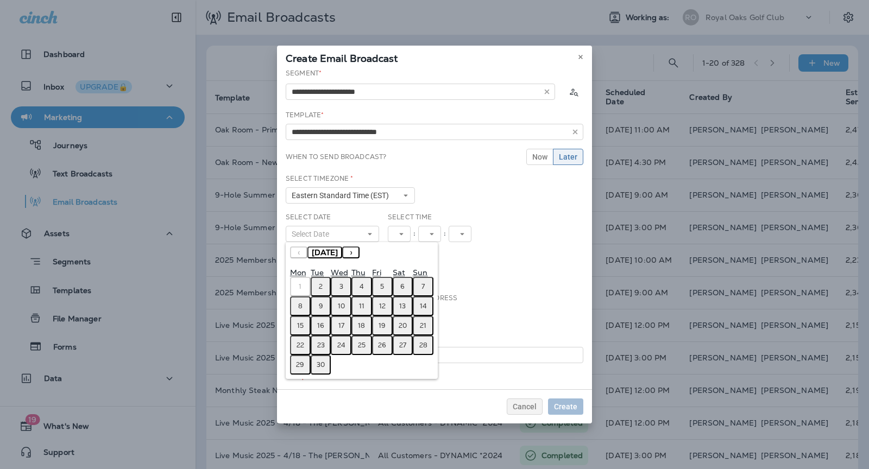
click at [316, 289] on button "2" at bounding box center [321, 287] width 21 height 20
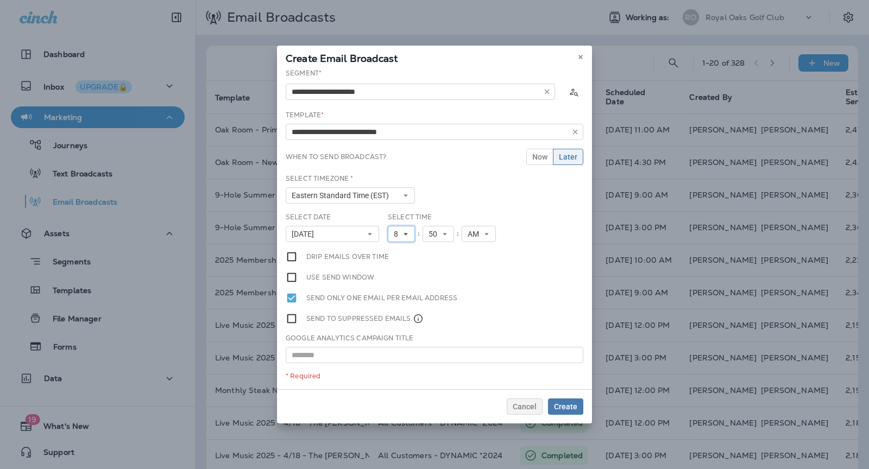
click at [410, 231] on button "8" at bounding box center [401, 234] width 27 height 16
click at [400, 365] on link "10" at bounding box center [401, 368] width 27 height 13
click at [438, 235] on span "50" at bounding box center [439, 234] width 13 height 9
click at [434, 247] on link "00" at bounding box center [442, 251] width 31 height 13
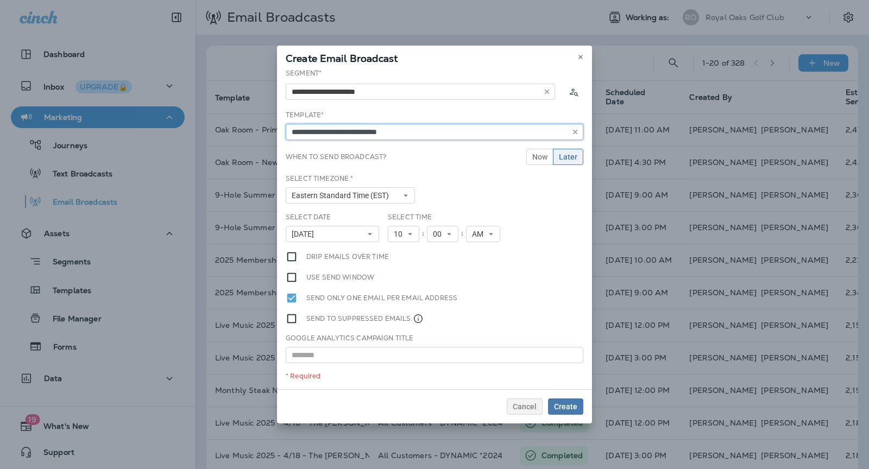
click at [356, 130] on input "**********" at bounding box center [435, 132] width 298 height 16
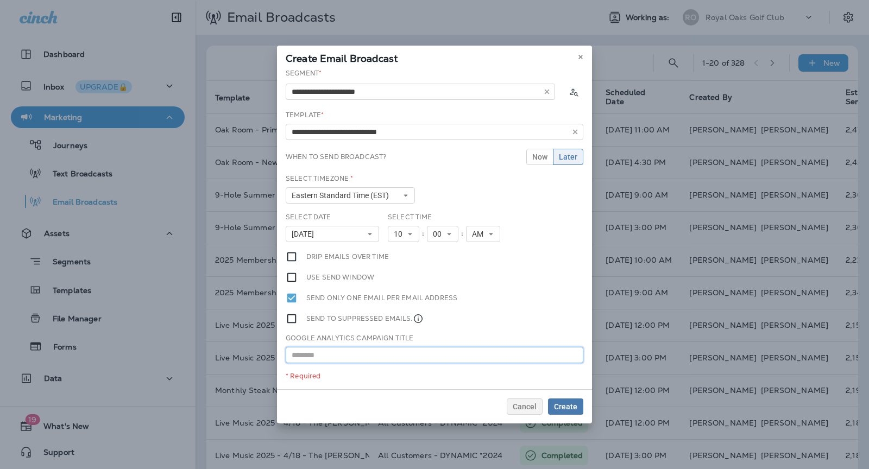
click at [334, 350] on input "text" at bounding box center [435, 355] width 298 height 16
paste input "**********"
type input "**********"
click at [560, 406] on span "Create" at bounding box center [565, 407] width 23 height 8
